Goal: Transaction & Acquisition: Obtain resource

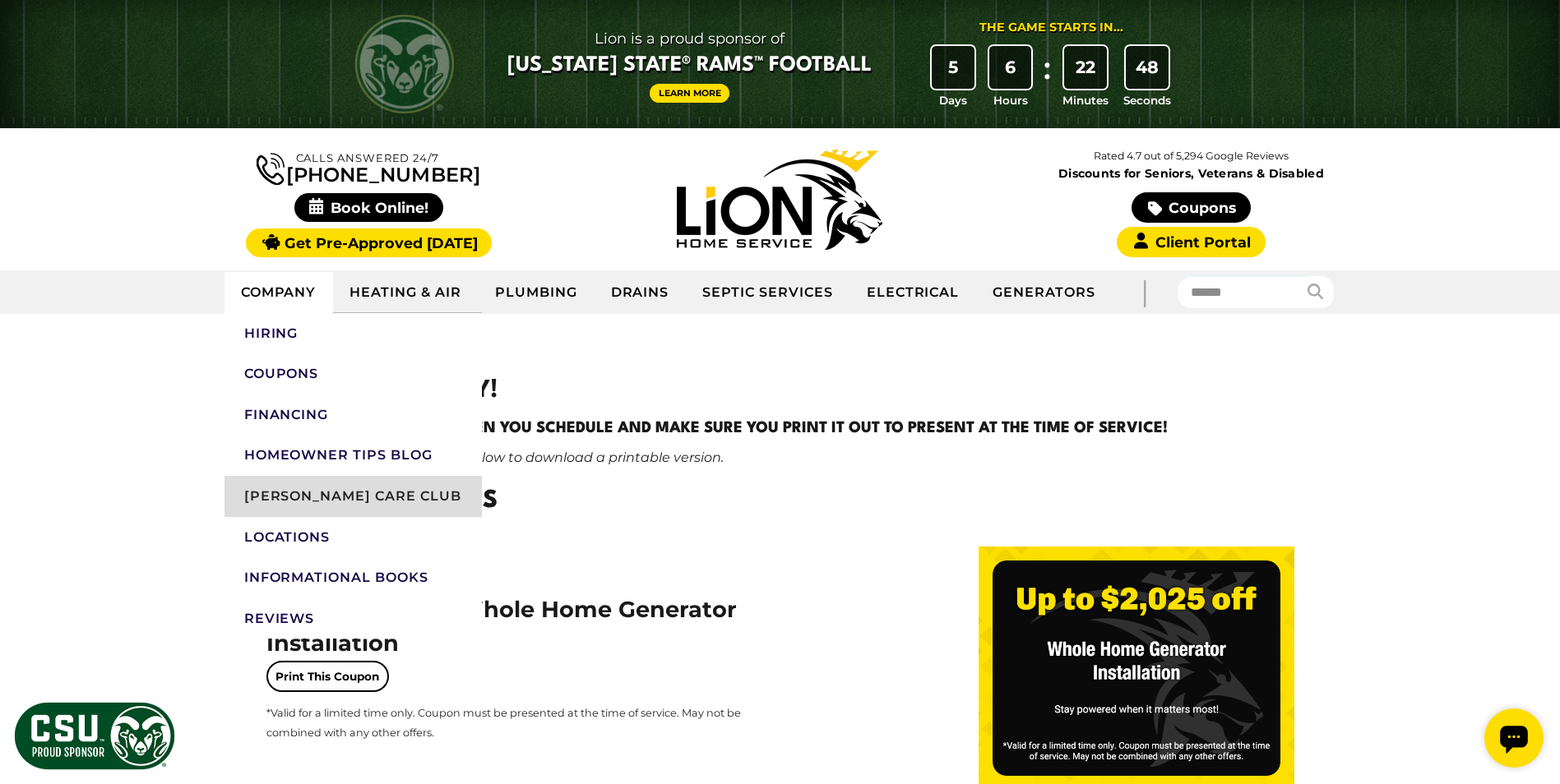
click at [380, 512] on link "[PERSON_NAME] Care Club" at bounding box center [353, 496] width 258 height 41
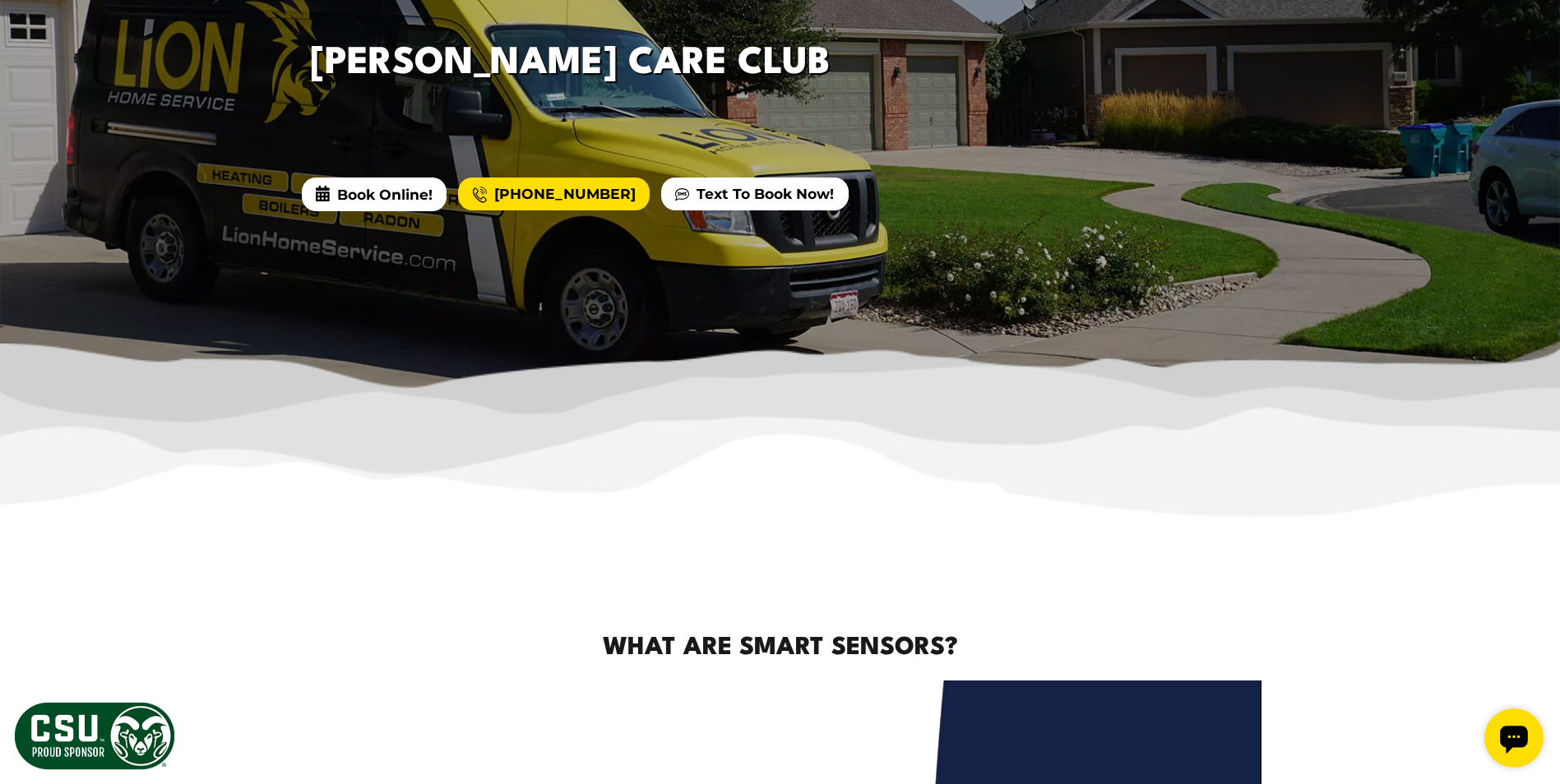
scroll to position [247, 0]
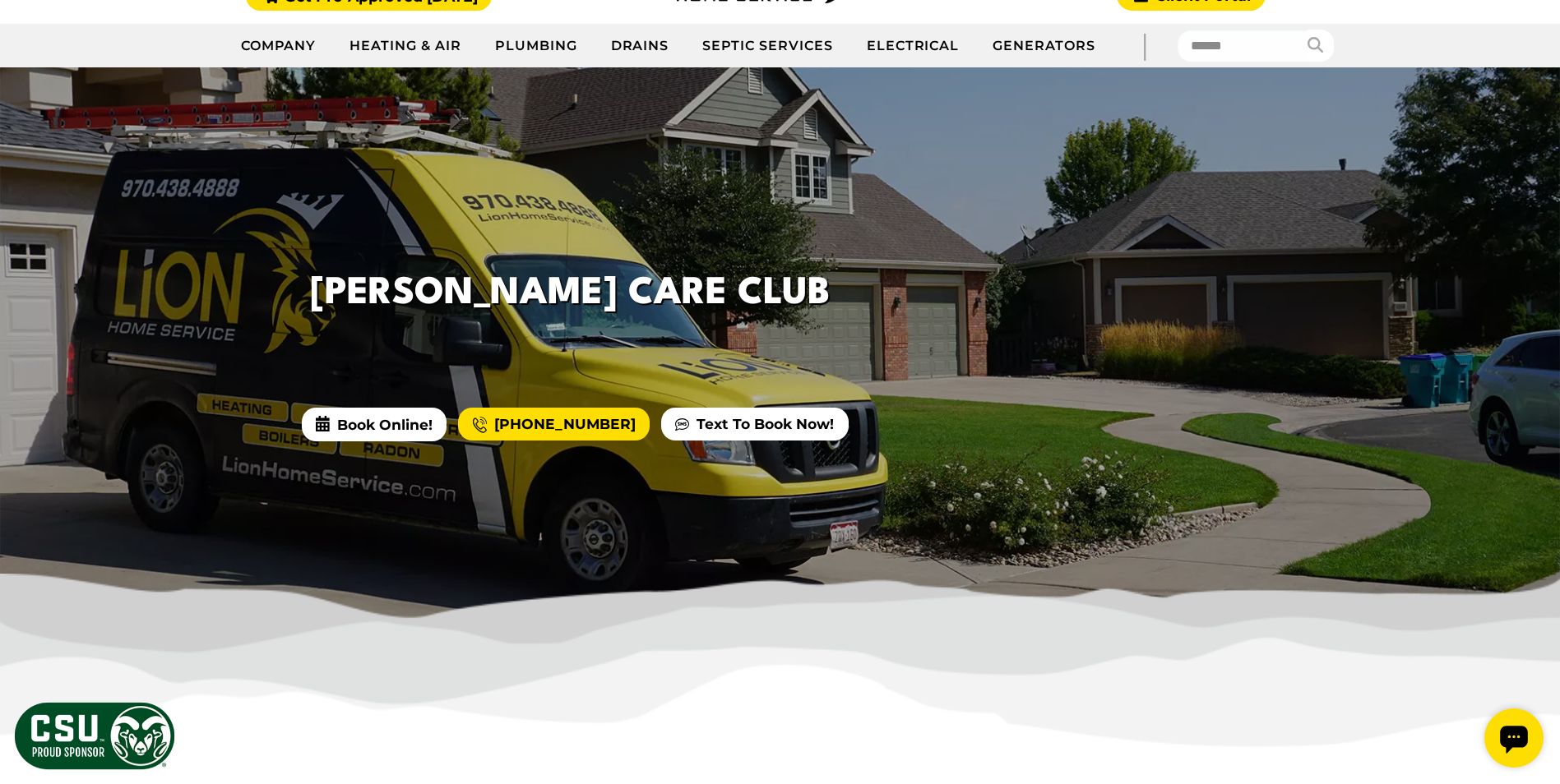
drag, startPoint x: 31, startPoint y: 0, endPoint x: 76, endPoint y: 254, distance: 258.0
click at [76, 254] on div at bounding box center [780, 343] width 1560 height 553
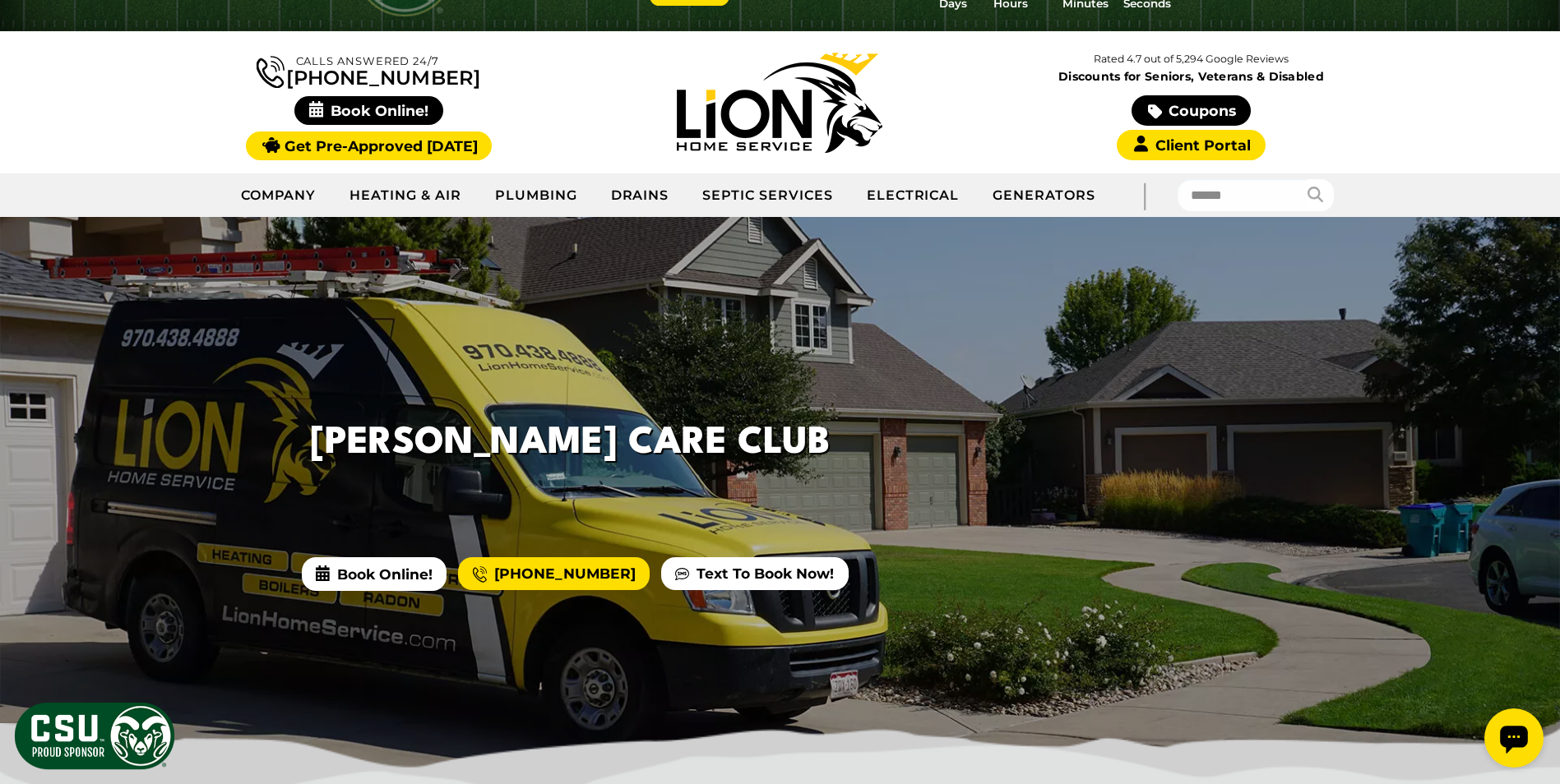
scroll to position [0, 0]
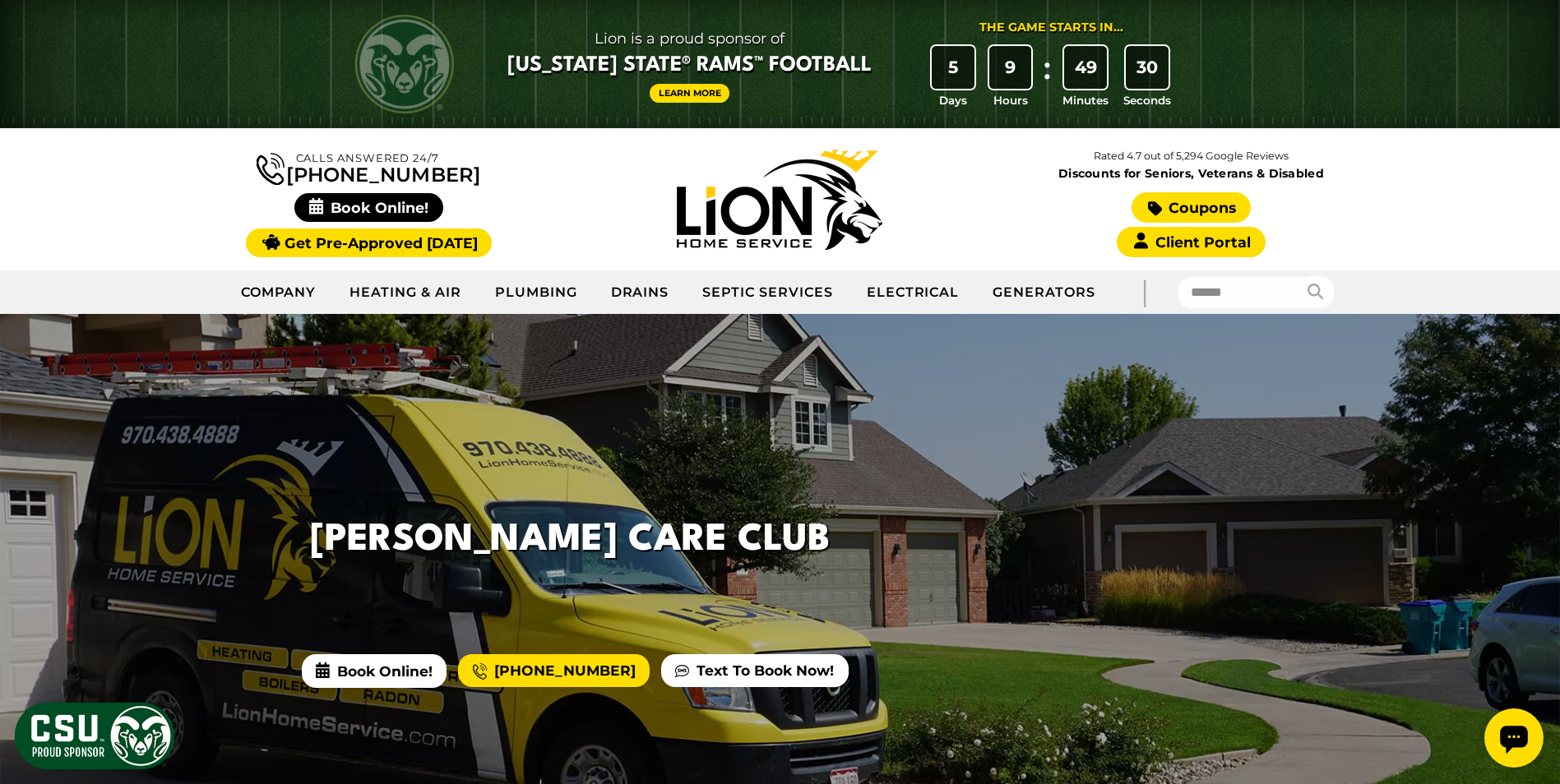
click at [1171, 211] on link "Coupons" at bounding box center [1191, 207] width 119 height 31
